Goal: Task Accomplishment & Management: Manage account settings

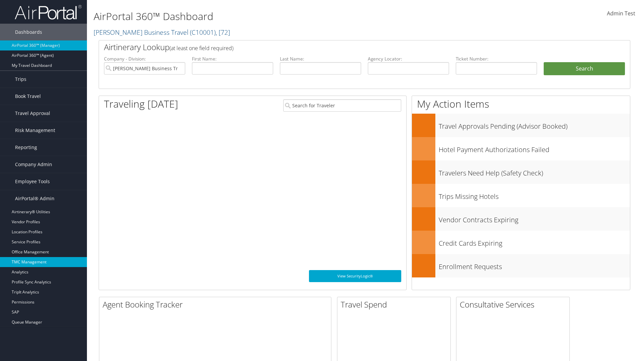
click at [43, 262] on link "TMC Management" at bounding box center [43, 262] width 87 height 10
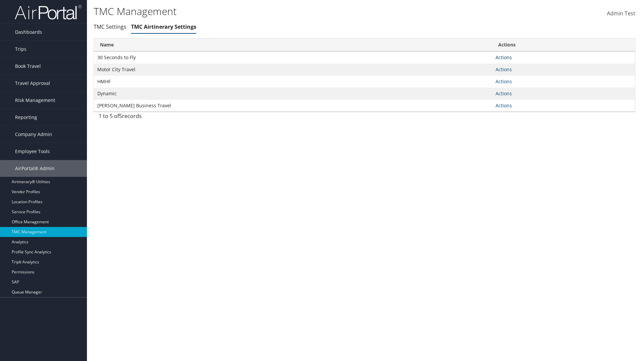
click at [503, 57] on link "Actions" at bounding box center [503, 57] width 16 height 6
click at [479, 78] on link "Manage General notes" at bounding box center [479, 78] width 62 height 11
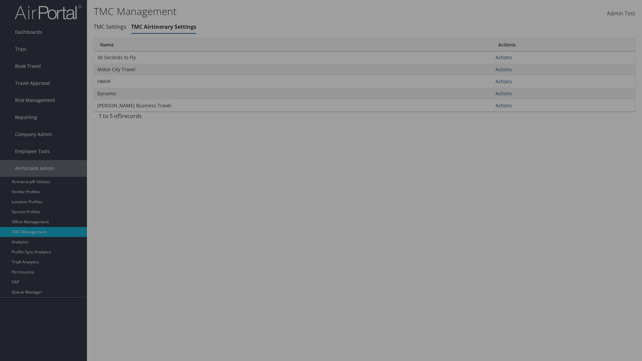
click at [0, 0] on link "Table Actions" at bounding box center [0, 0] width 0 height 0
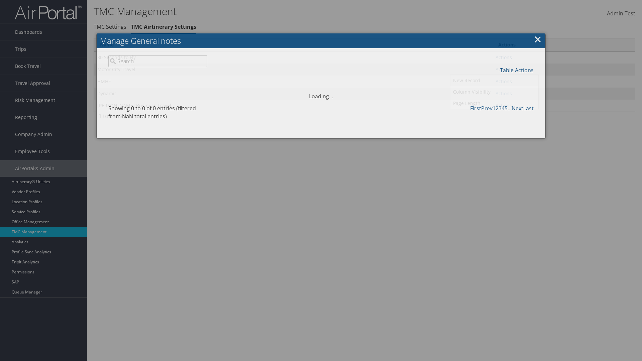
click at [494, 80] on link "New Record" at bounding box center [494, 80] width 88 height 11
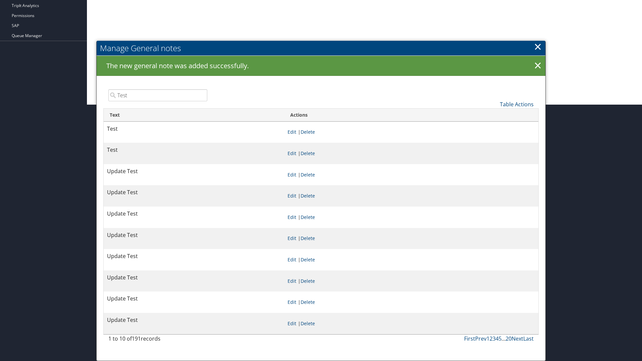
scroll to position [256, 0]
type input "Test"
click at [0, 0] on link "Manage General notes" at bounding box center [0, 0] width 0 height 0
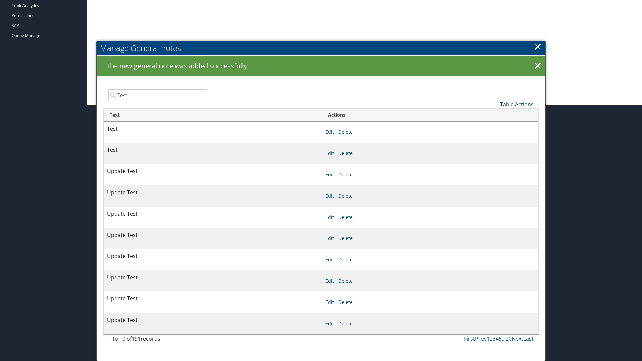
click at [329, 153] on link "Edit" at bounding box center [329, 153] width 9 height 6
click at [0, 0] on p "Test" at bounding box center [0, 0] width 0 height 0
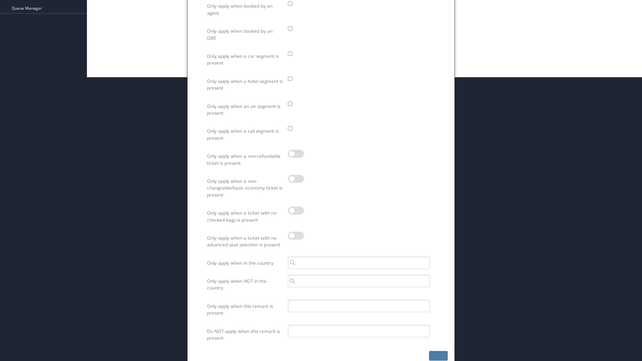
scroll to position [268, 0]
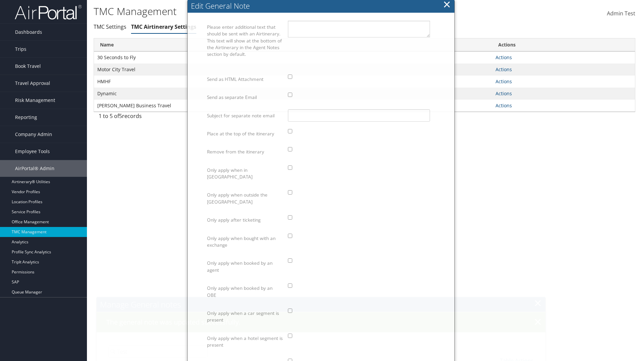
click at [0, 0] on link "Manage General notes" at bounding box center [0, 0] width 0 height 0
